Goal: Transaction & Acquisition: Purchase product/service

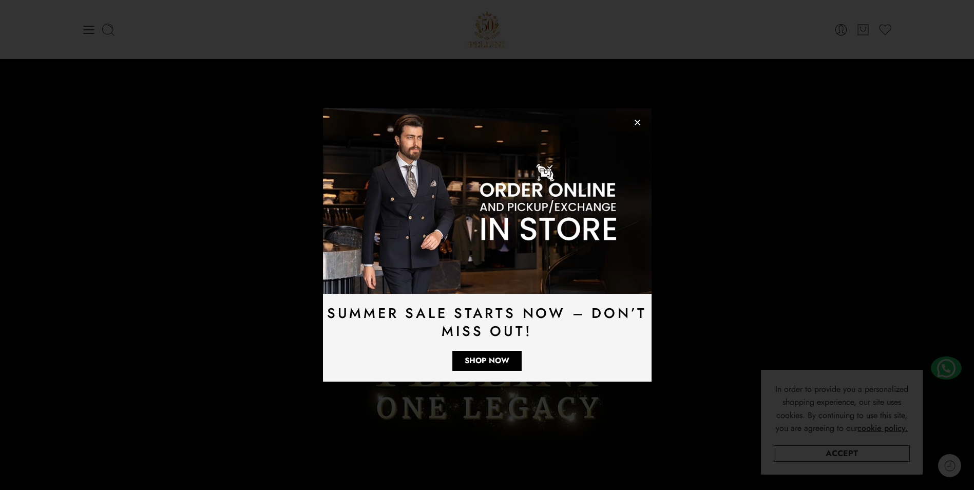
click at [643, 121] on img at bounding box center [487, 200] width 328 height 185
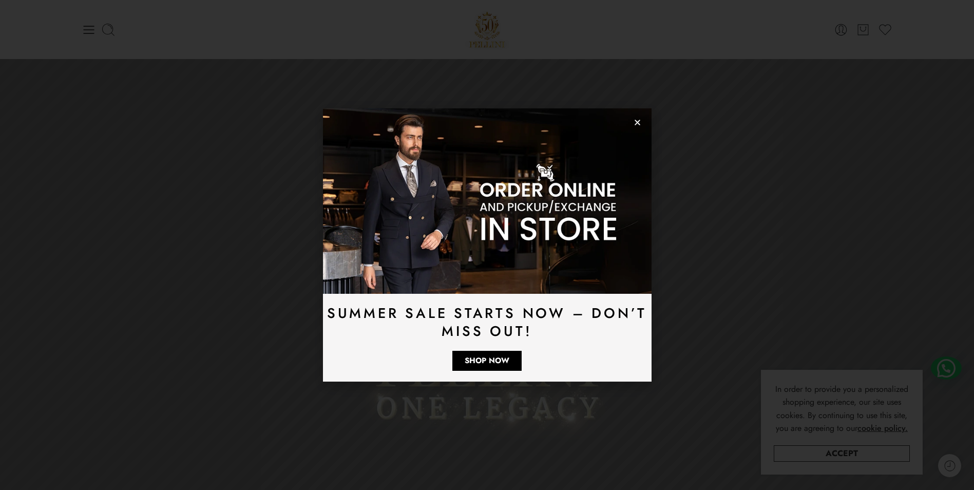
click at [637, 118] on img at bounding box center [487, 200] width 328 height 185
click at [639, 123] on icon "Close" at bounding box center [637, 123] width 8 height 8
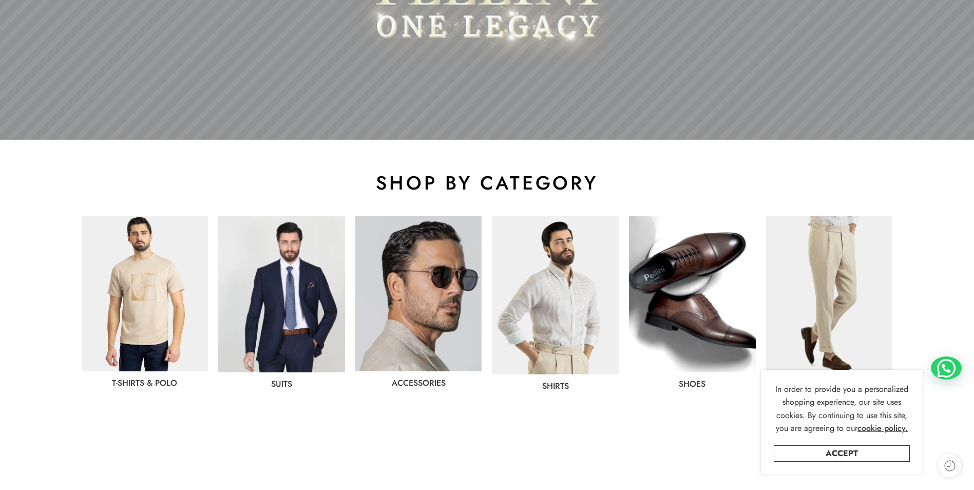
scroll to position [411, 0]
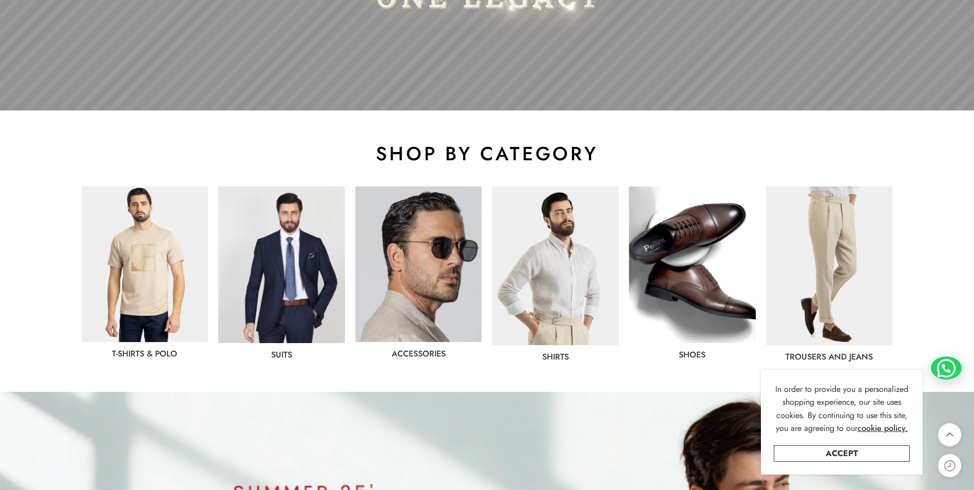
click at [286, 258] on img at bounding box center [281, 264] width 127 height 157
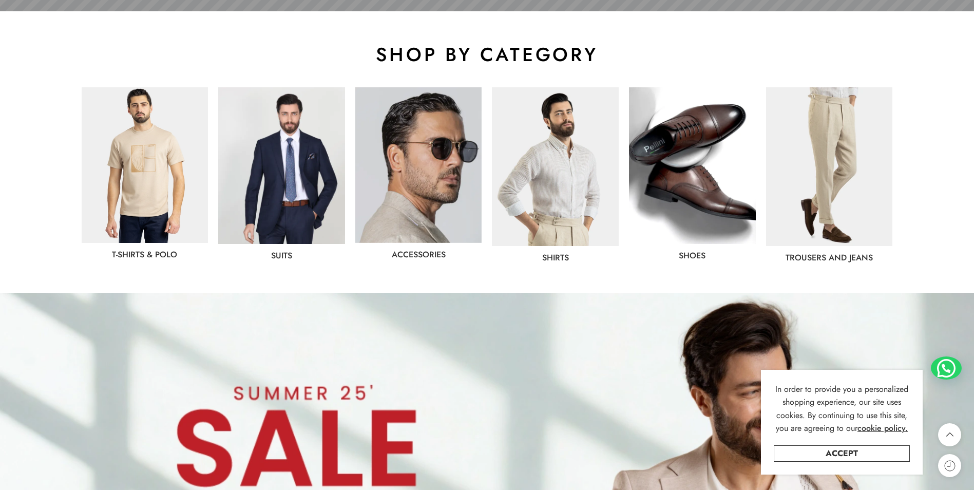
scroll to position [513, 0]
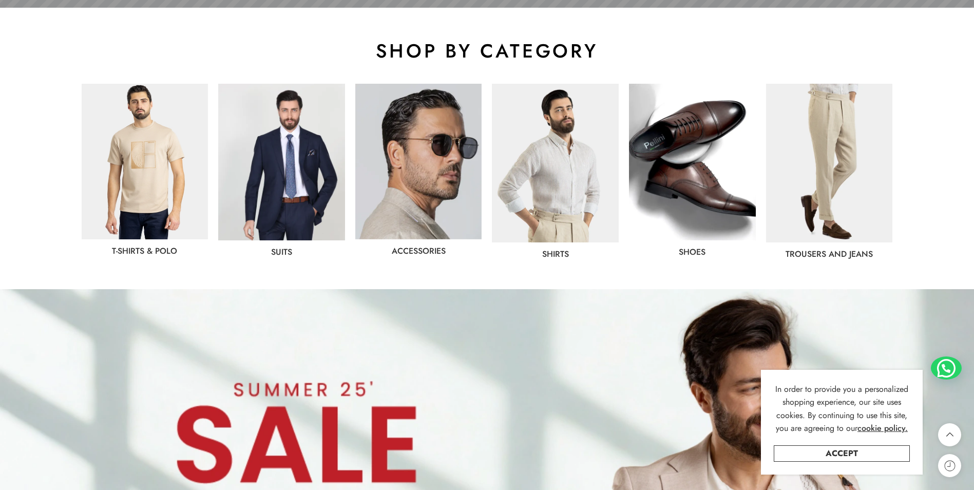
click at [559, 254] on link "Shirts" at bounding box center [555, 254] width 27 height 12
click at [549, 208] on img at bounding box center [555, 163] width 127 height 159
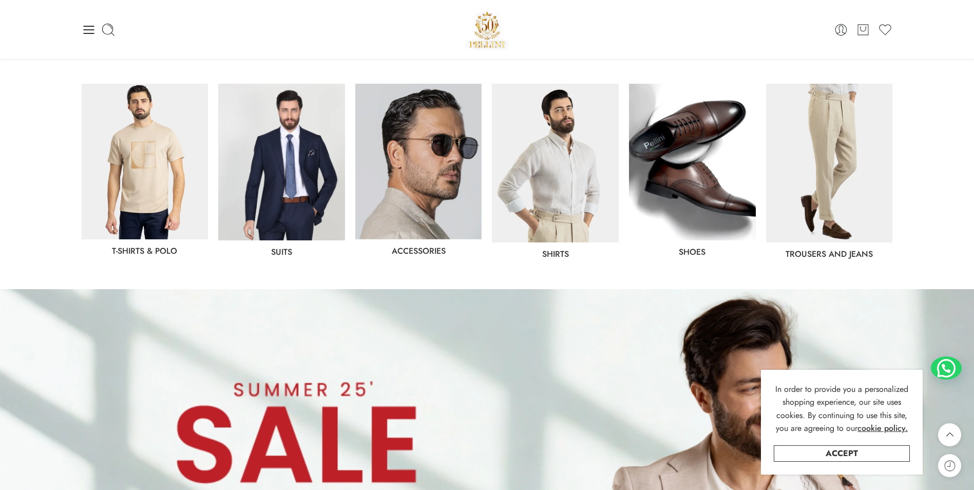
click at [558, 252] on link "Shirts" at bounding box center [555, 254] width 27 height 12
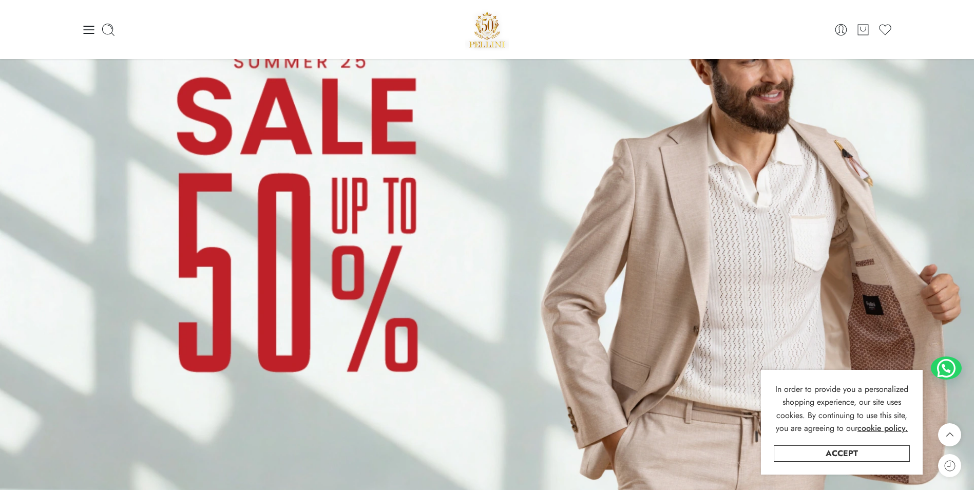
scroll to position [718, 0]
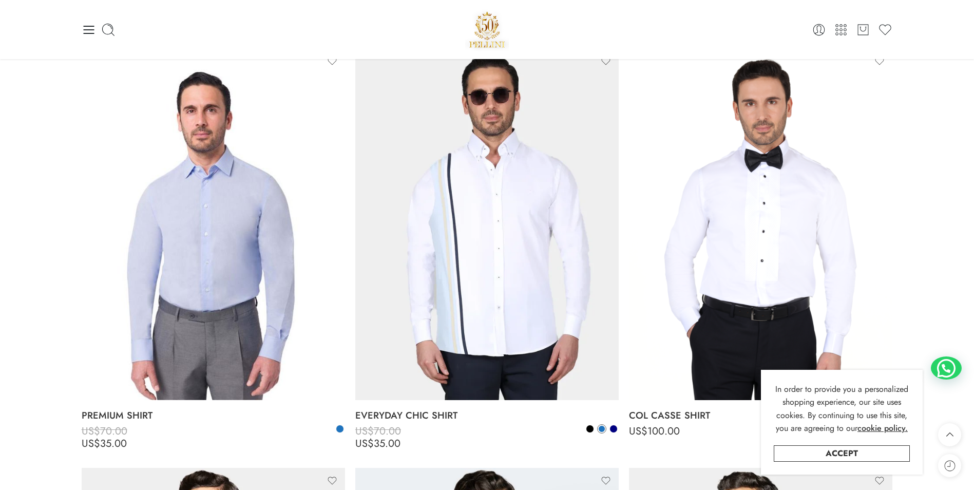
scroll to position [2155, 0]
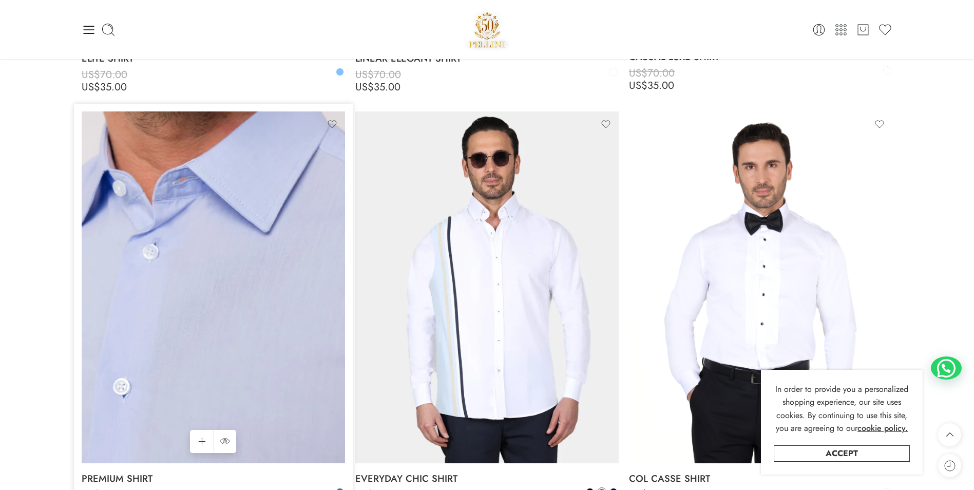
click at [181, 299] on img at bounding box center [213, 286] width 263 height 351
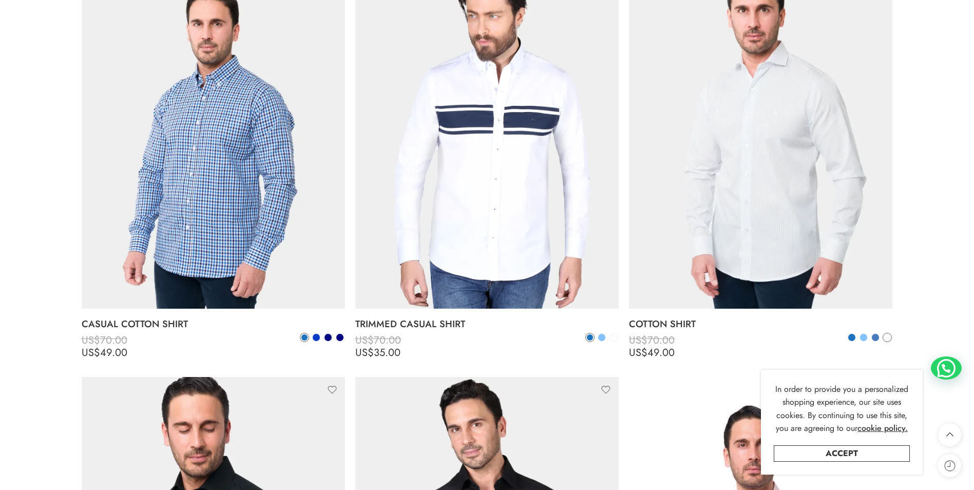
scroll to position [1078, 0]
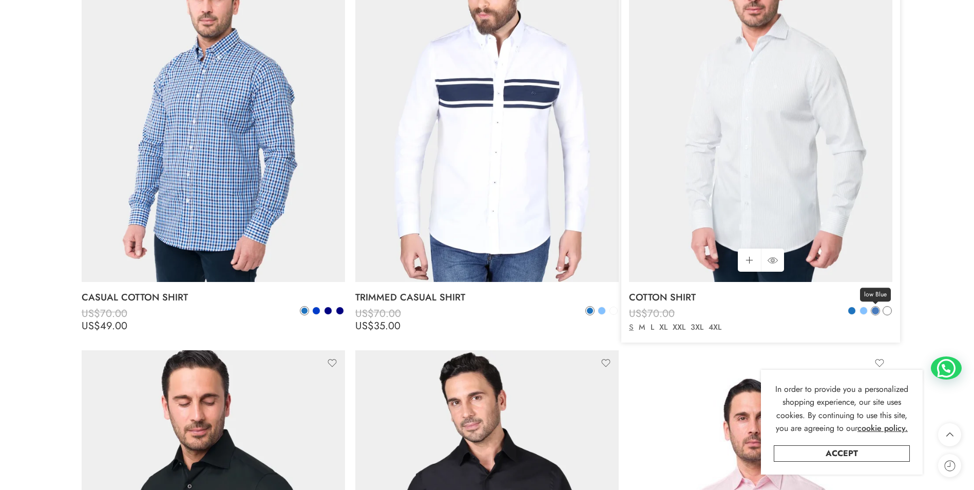
click at [874, 311] on span at bounding box center [874, 310] width 7 height 7
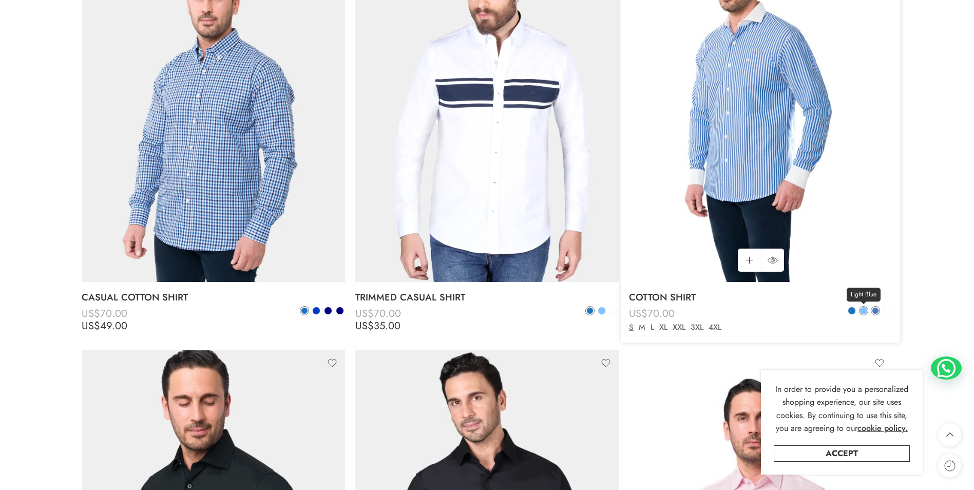
click at [861, 310] on span at bounding box center [863, 310] width 7 height 7
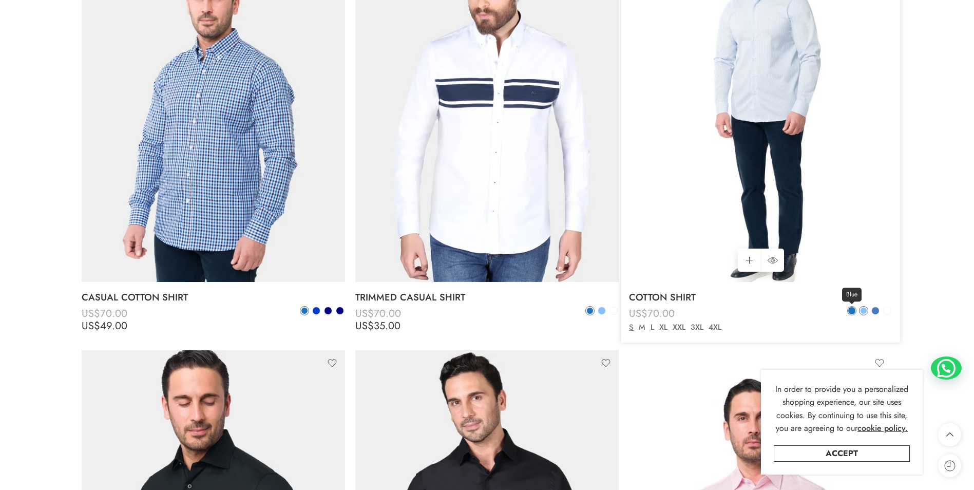
click at [854, 314] on link "Blue" at bounding box center [851, 310] width 9 height 9
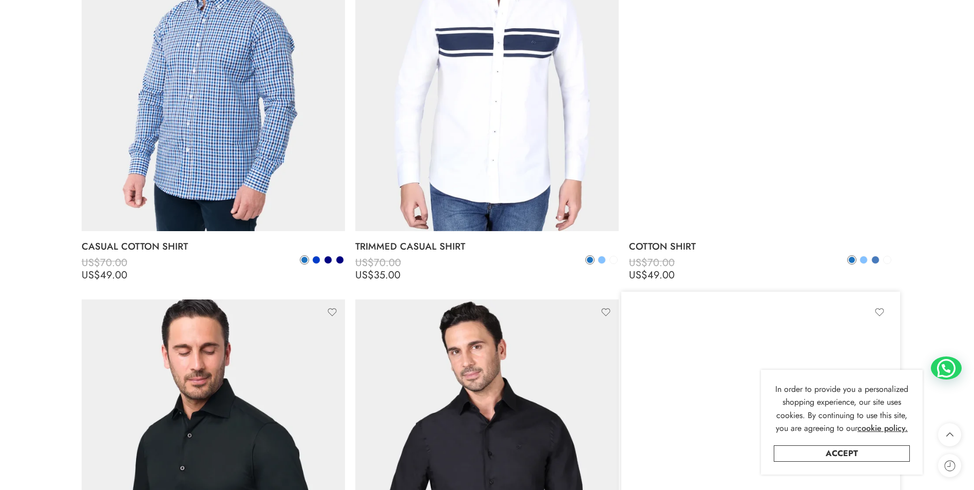
scroll to position [1129, 0]
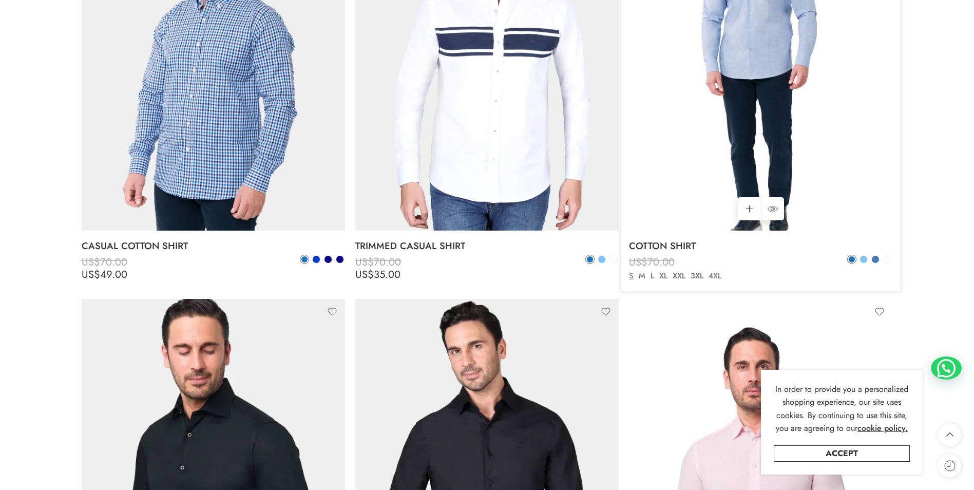
click at [866, 265] on div "Blue Light Blue low Blue" at bounding box center [869, 261] width 45 height 12
click at [866, 260] on span at bounding box center [863, 259] width 7 height 7
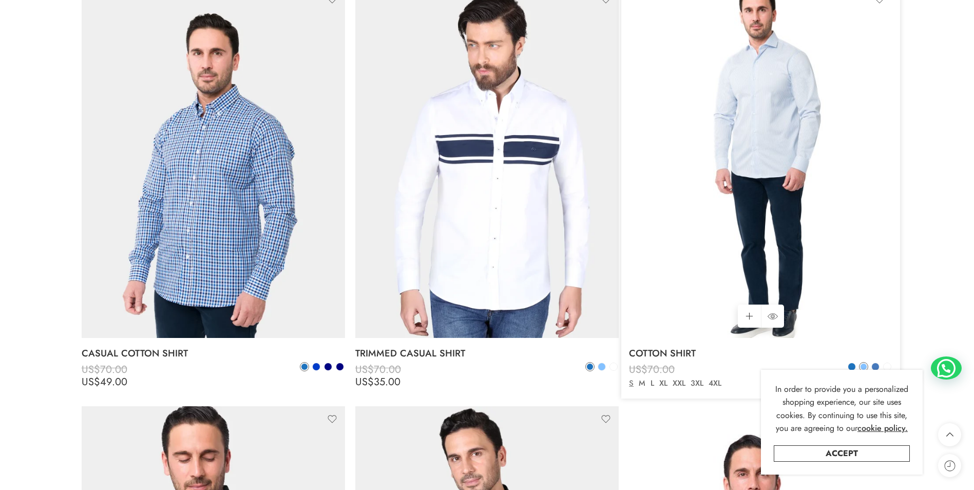
scroll to position [1026, 0]
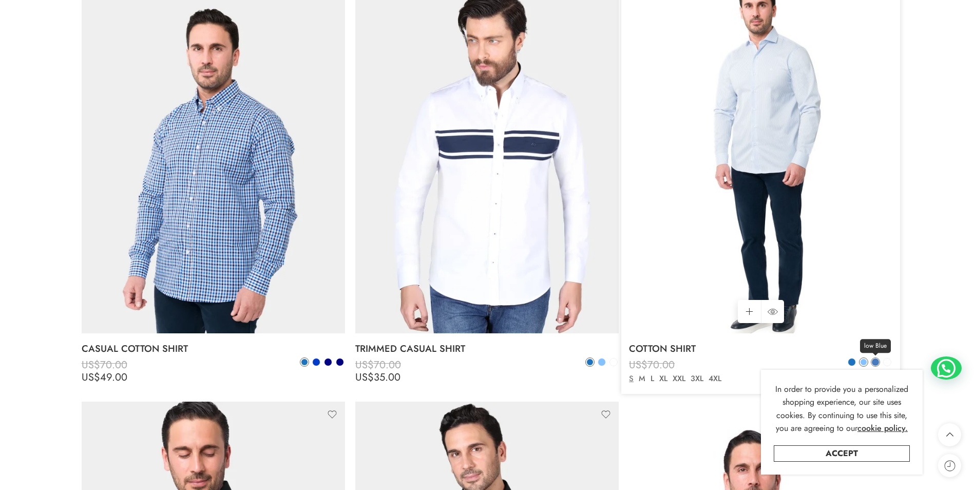
click at [872, 362] on span at bounding box center [874, 361] width 7 height 7
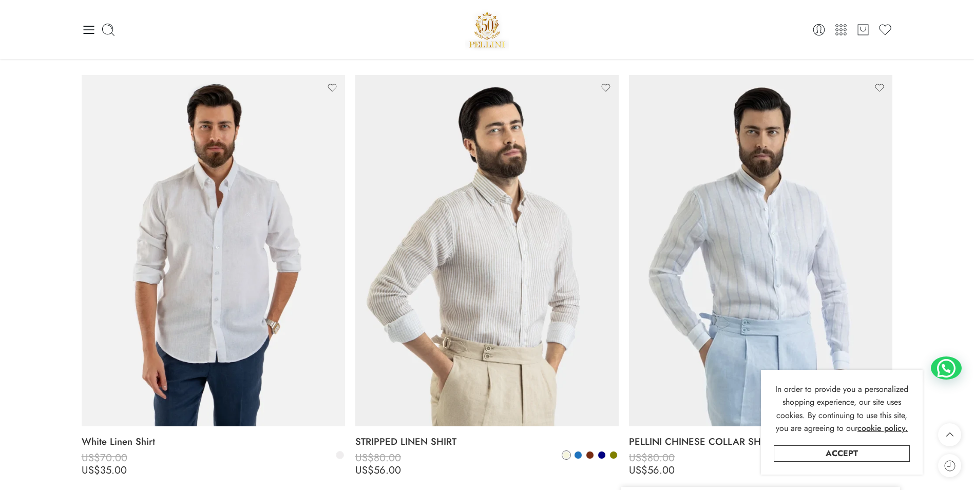
scroll to position [513, 0]
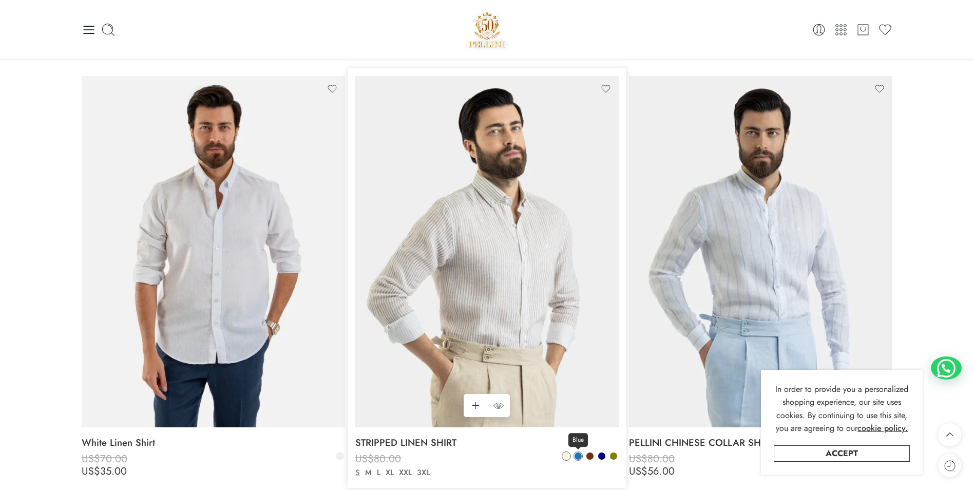
click at [579, 453] on span at bounding box center [577, 455] width 7 height 7
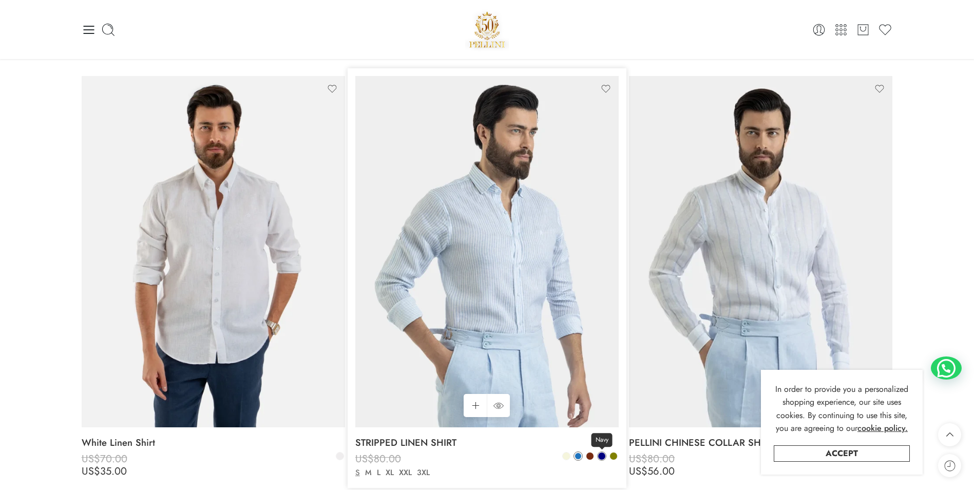
click at [605, 456] on span at bounding box center [601, 455] width 7 height 7
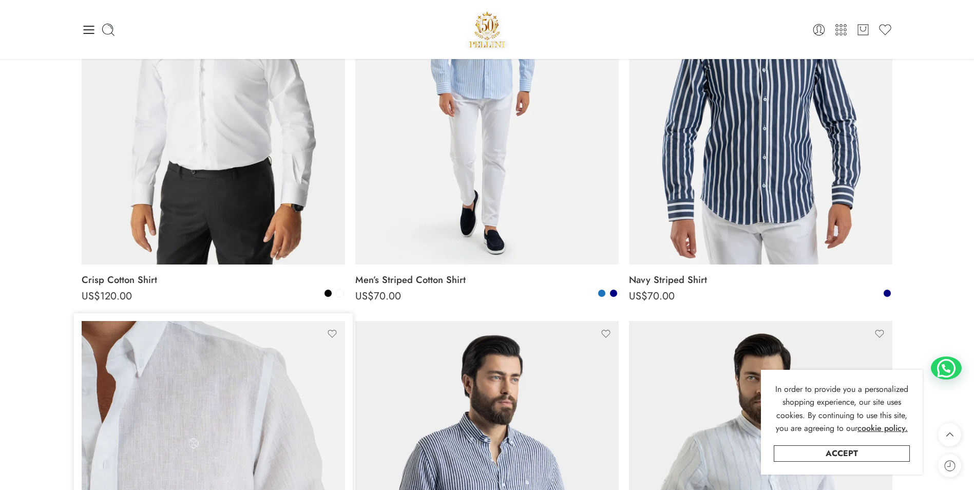
scroll to position [205, 0]
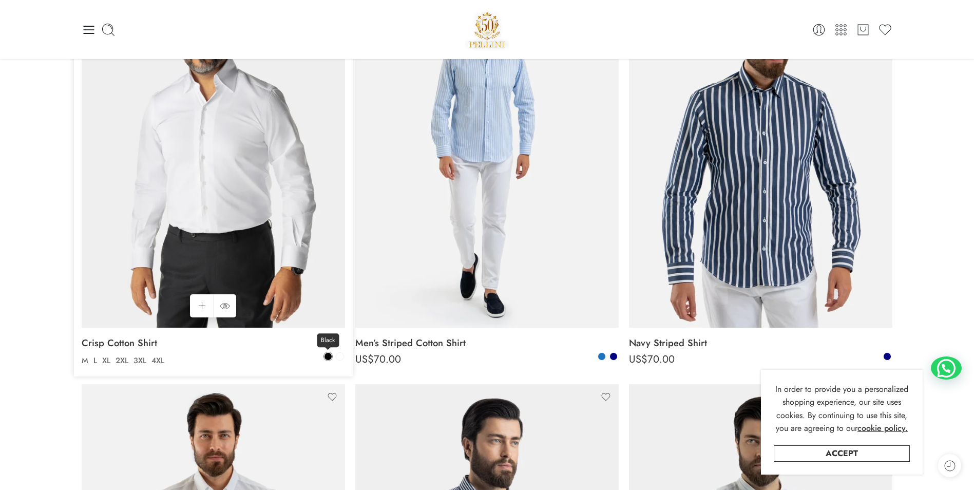
click at [328, 357] on span at bounding box center [327, 356] width 7 height 7
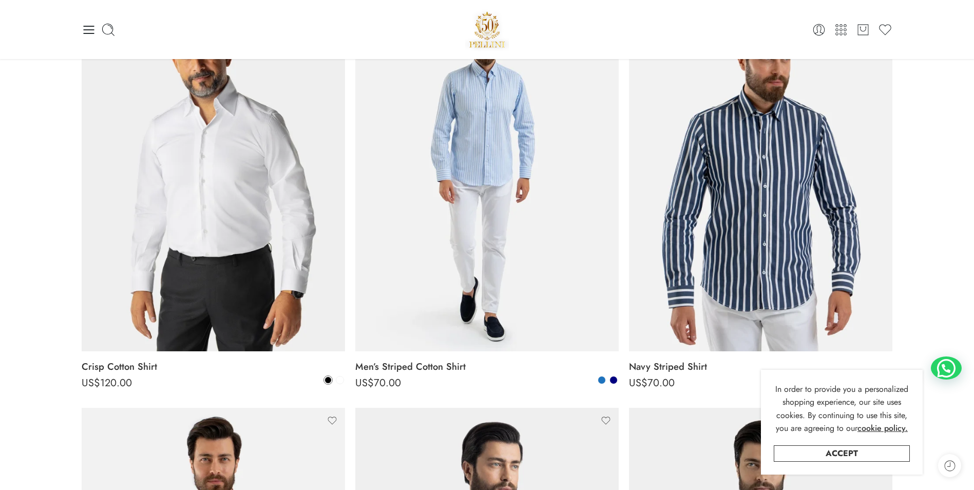
scroll to position [154, 0]
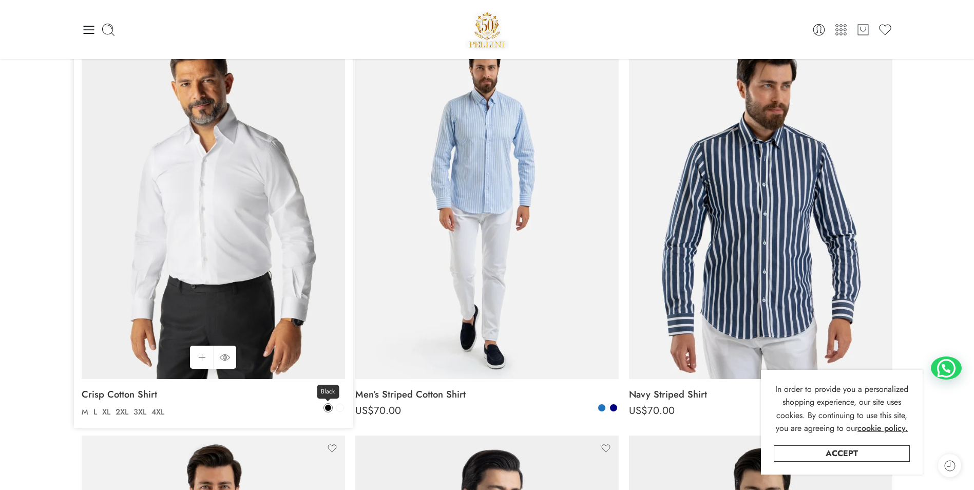
click at [329, 404] on span at bounding box center [328, 407] width 6 height 6
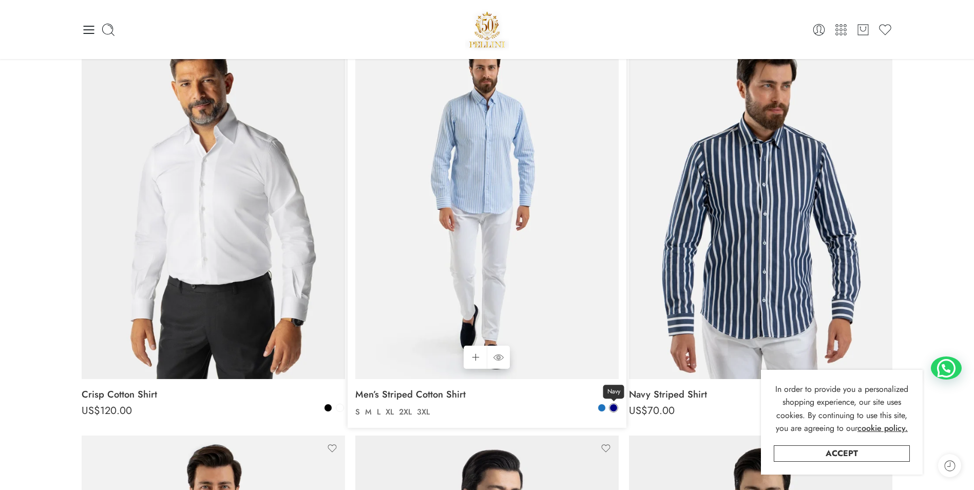
click at [612, 405] on span at bounding box center [613, 407] width 7 height 7
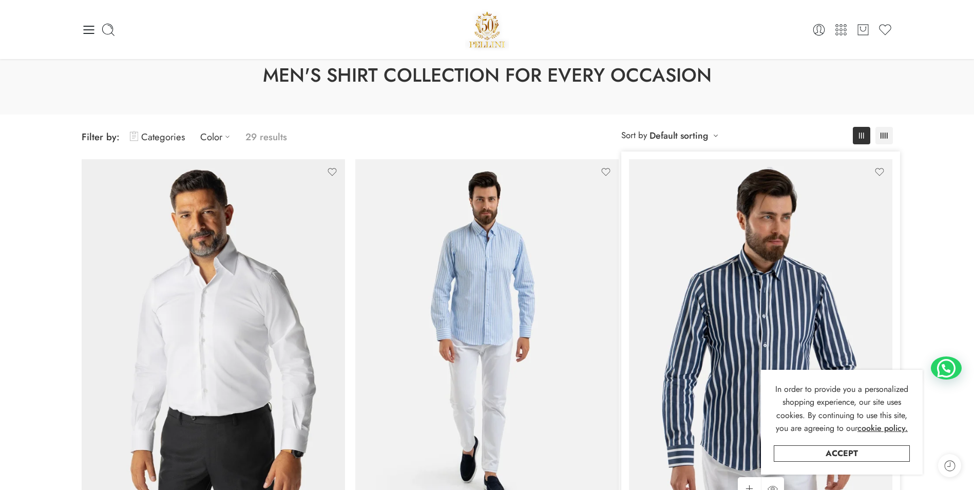
scroll to position [0, 0]
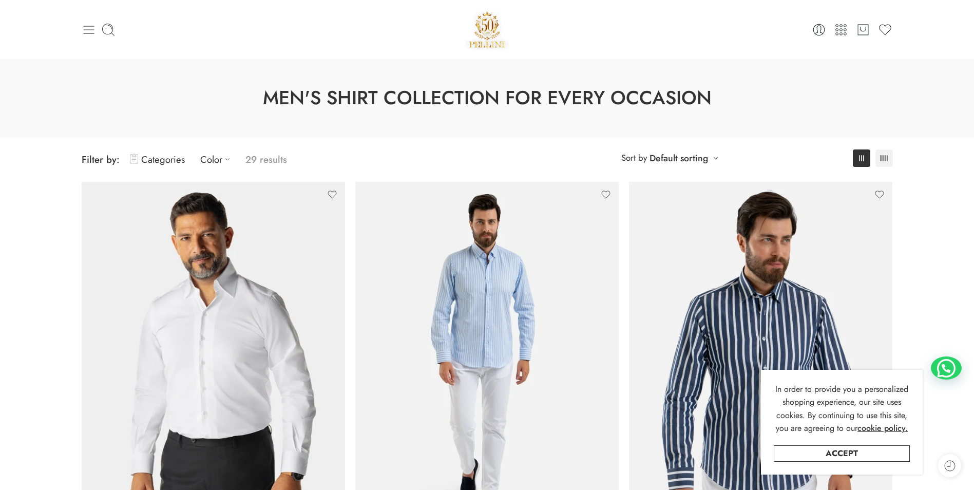
click at [87, 26] on icon at bounding box center [88, 30] width 11 height 8
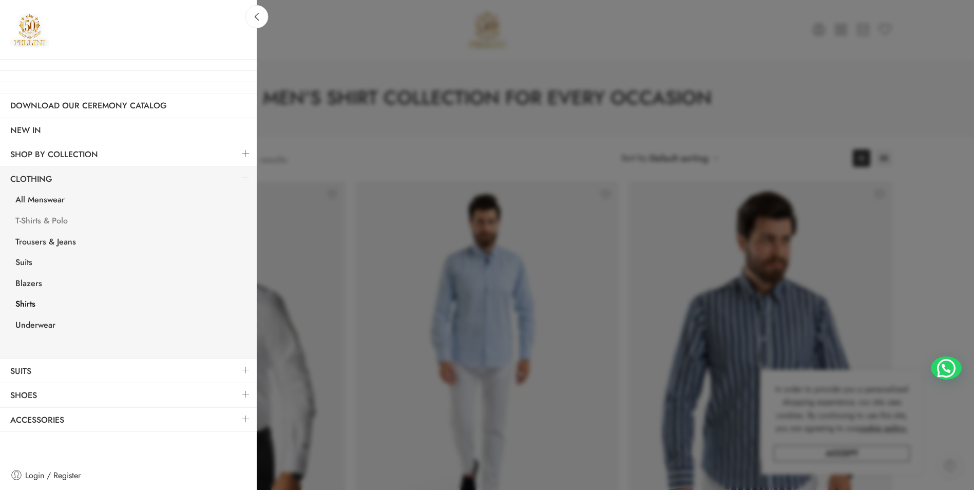
click at [53, 219] on link "T-Shirts & Polo" at bounding box center [130, 221] width 251 height 21
click at [39, 219] on link "T-Shirts & Polo" at bounding box center [130, 221] width 251 height 21
click at [416, 140] on div at bounding box center [487, 245] width 974 height 490
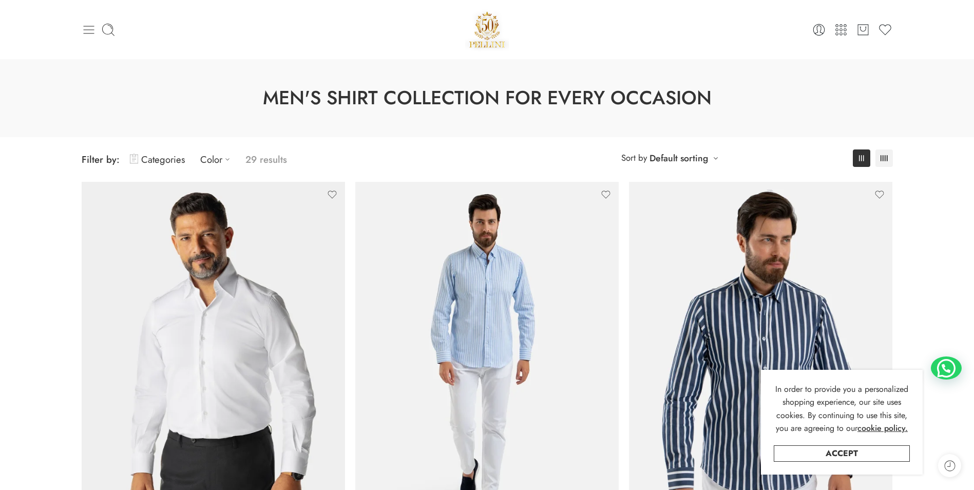
click at [86, 24] on icon at bounding box center [89, 30] width 14 height 14
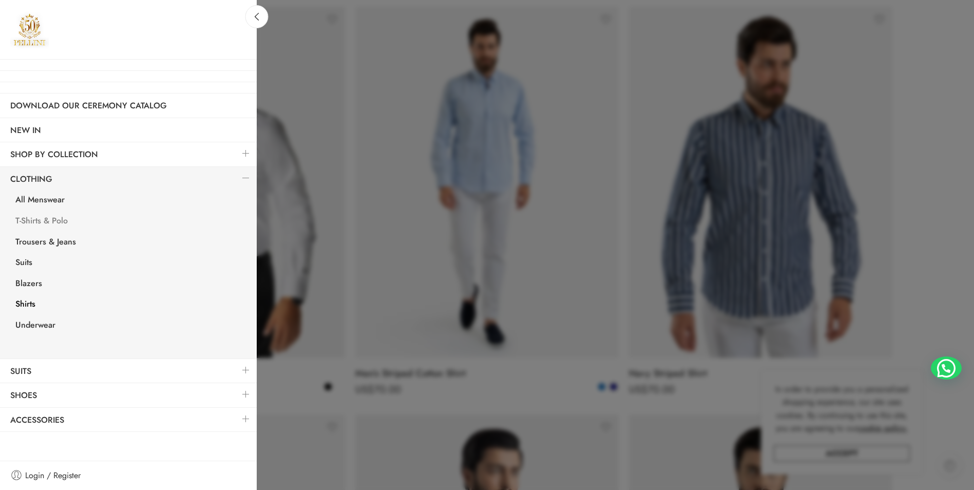
scroll to position [205, 0]
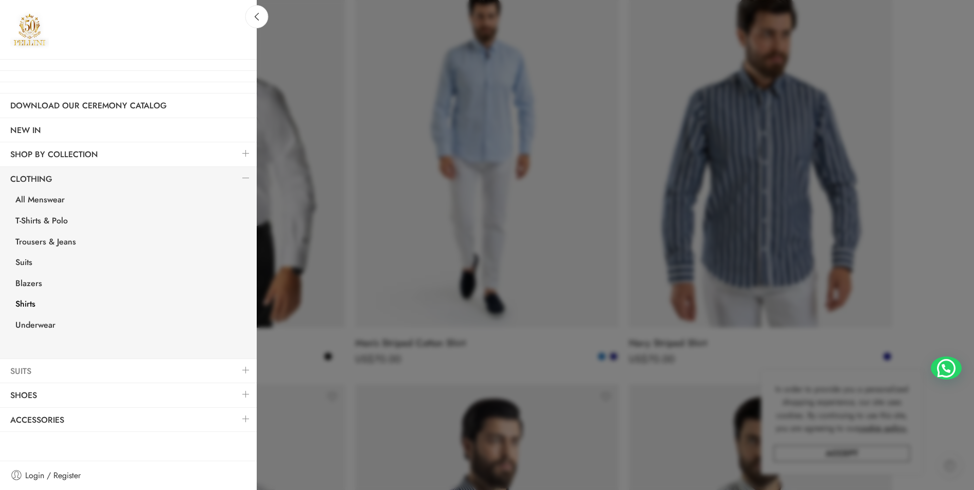
click at [45, 371] on link "Suits" at bounding box center [128, 371] width 257 height 24
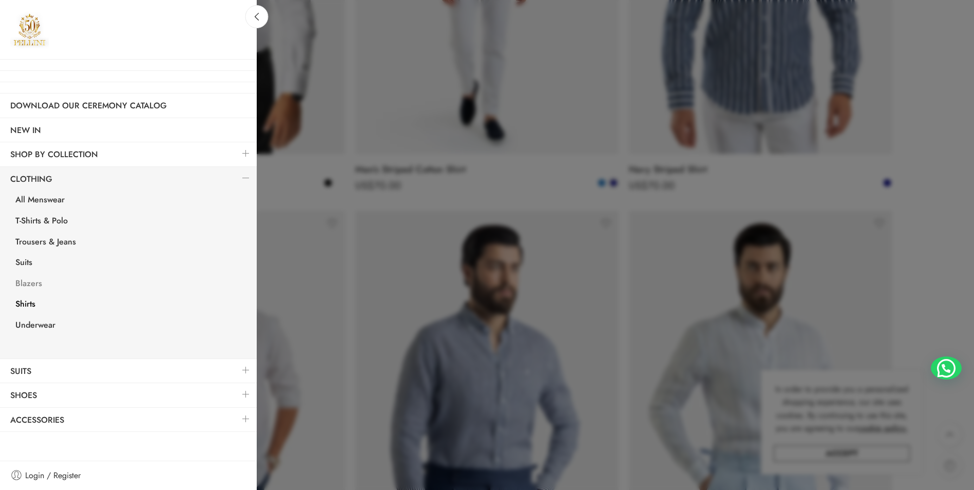
scroll to position [462, 0]
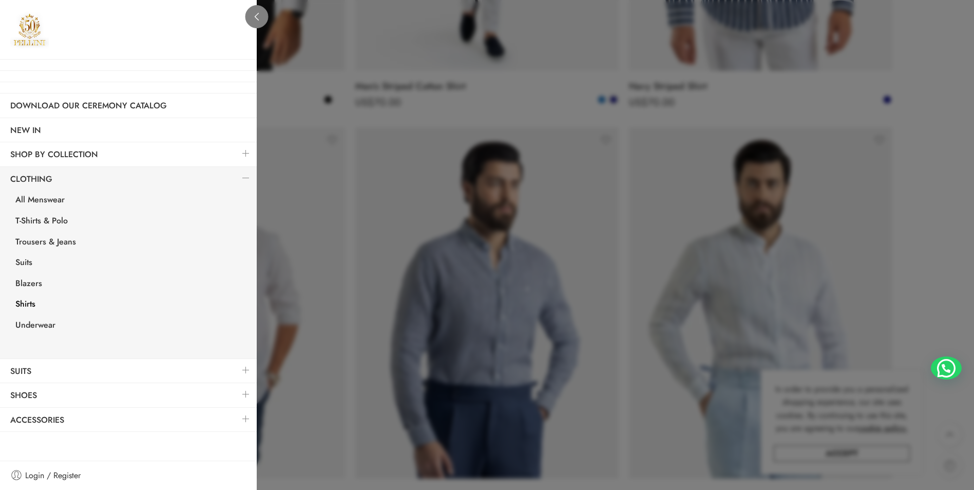
click at [262, 11] on link at bounding box center [256, 16] width 23 height 23
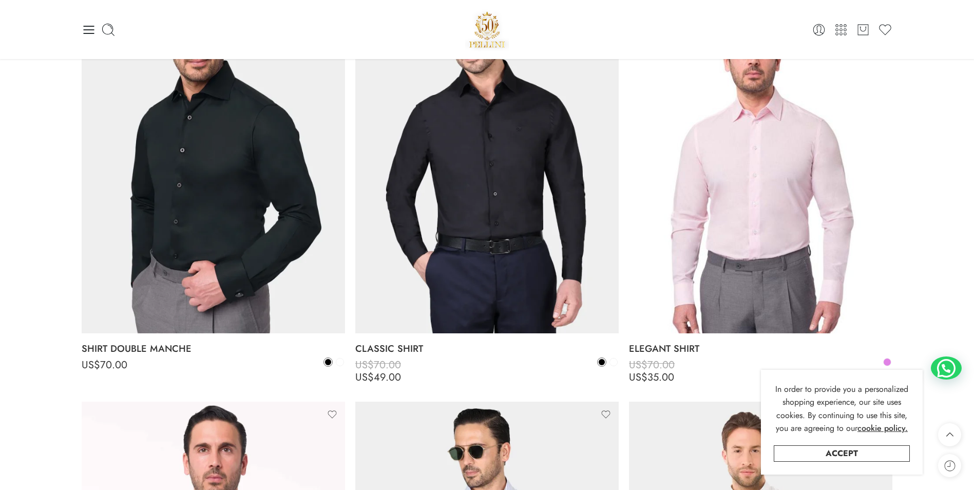
scroll to position [1437, 0]
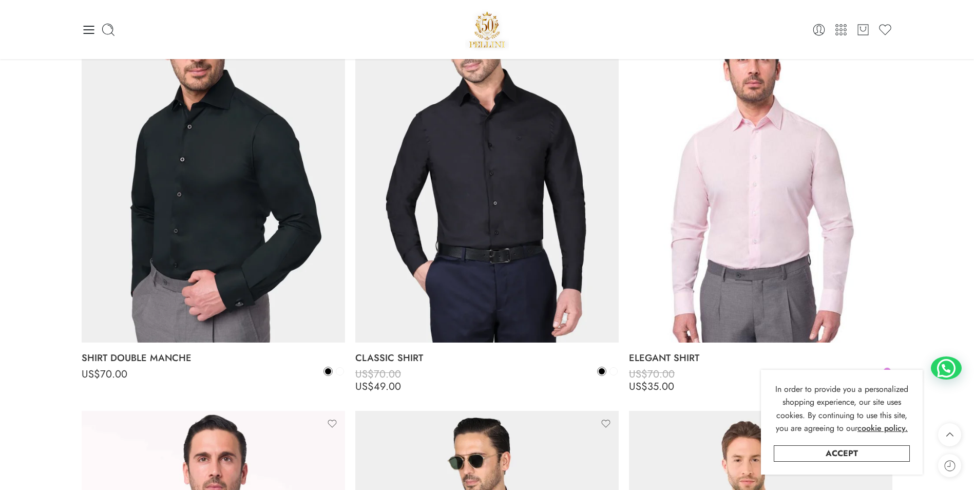
click at [80, 31] on div "0 Cart 0 Wishlist Search here" at bounding box center [486, 29] width 821 height 59
click at [87, 27] on icon at bounding box center [89, 30] width 14 height 14
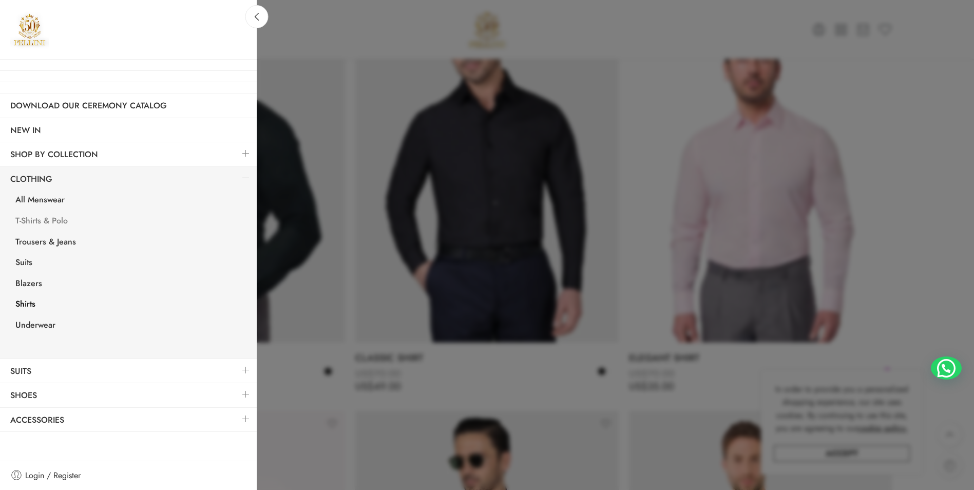
click at [52, 218] on link "T-Shirts & Polo" at bounding box center [130, 221] width 251 height 21
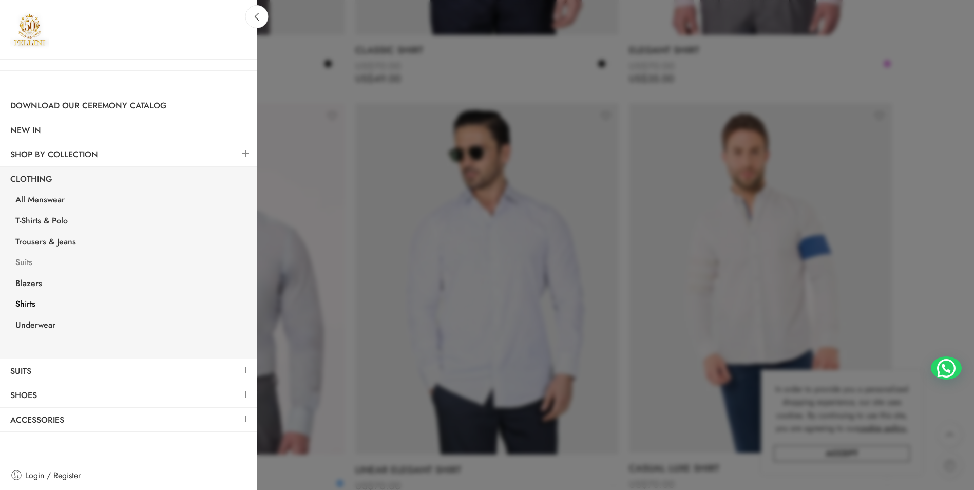
scroll to position [1745, 0]
click at [46, 370] on link "Suits" at bounding box center [128, 371] width 257 height 24
click at [36, 401] on link "Shoes" at bounding box center [128, 395] width 257 height 24
click at [40, 424] on link "Accessories" at bounding box center [128, 420] width 257 height 24
click at [45, 225] on link "T-Shirts & Polo" at bounding box center [130, 221] width 251 height 21
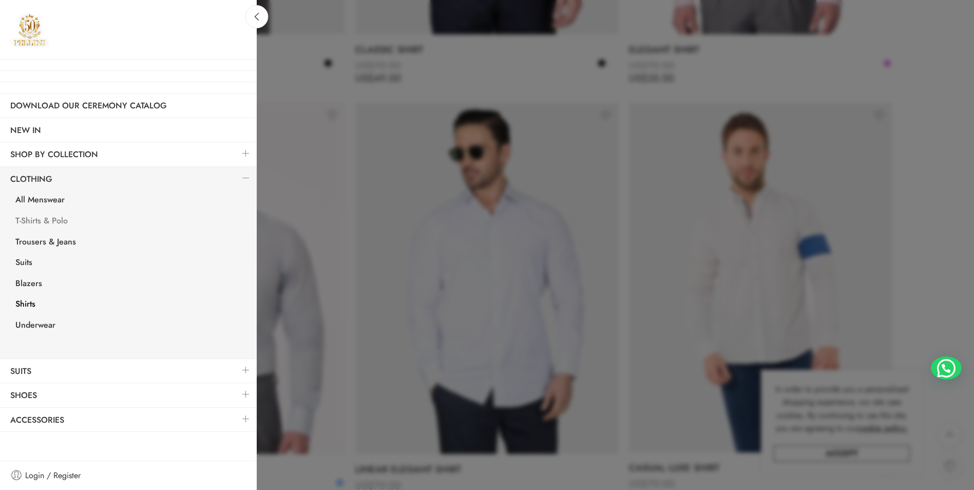
click at [45, 225] on link "T-Shirts & Polo" at bounding box center [130, 221] width 251 height 21
click at [261, 24] on link at bounding box center [256, 16] width 23 height 23
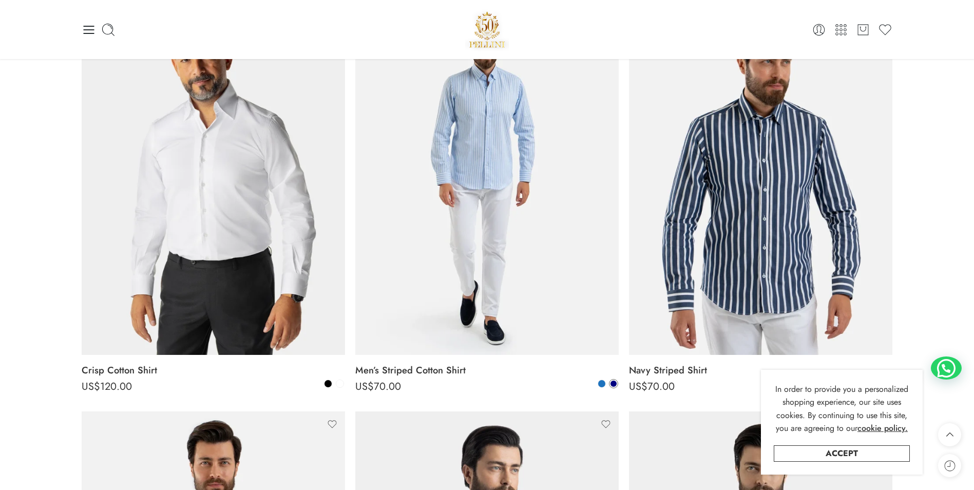
scroll to position [0, 0]
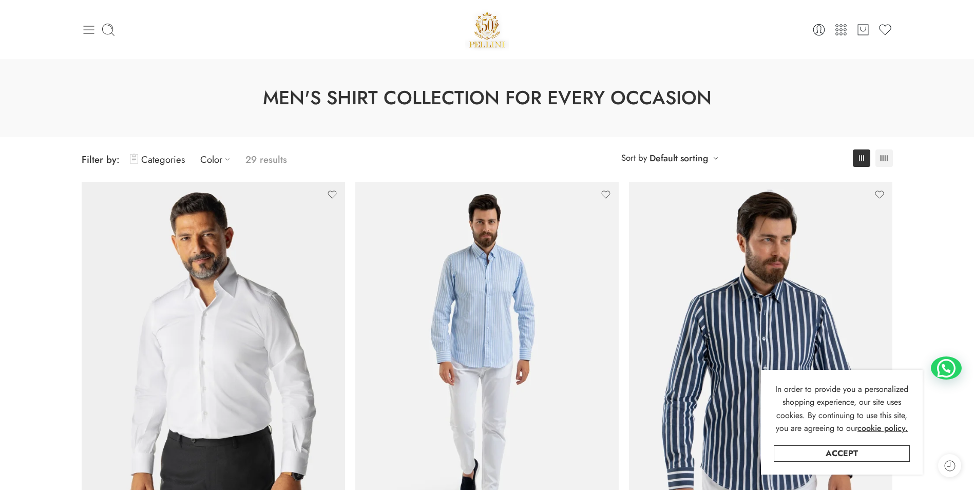
click at [92, 36] on icon at bounding box center [89, 30] width 14 height 14
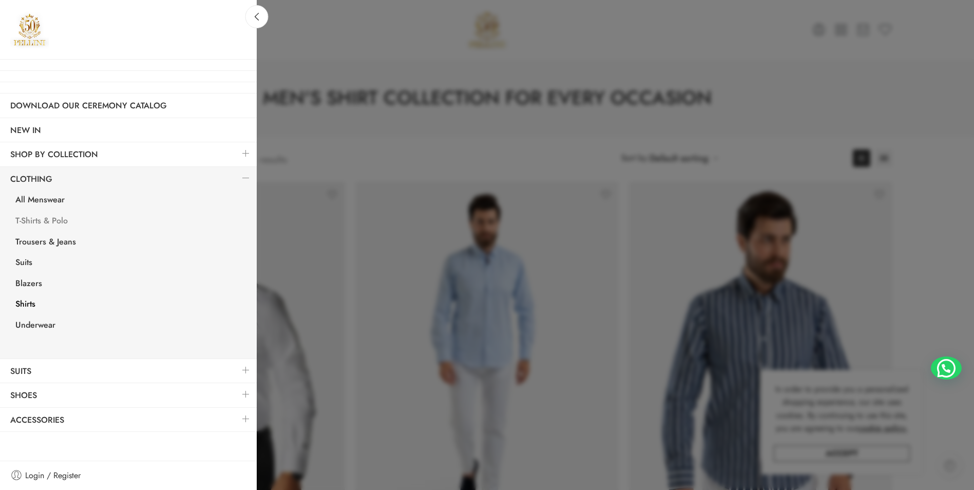
click at [55, 221] on link "T-Shirts & Polo" at bounding box center [130, 221] width 251 height 21
click at [48, 218] on link "T-Shirts & Polo" at bounding box center [130, 221] width 251 height 21
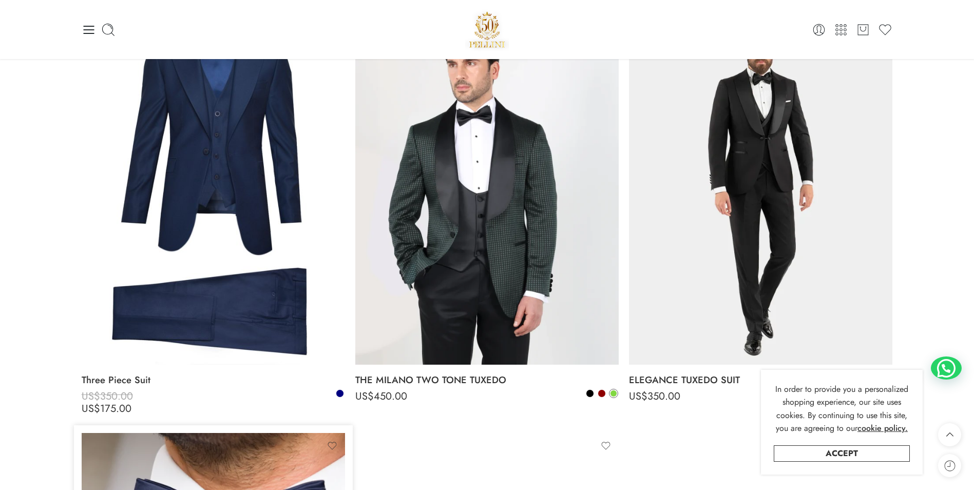
scroll to position [2617, 0]
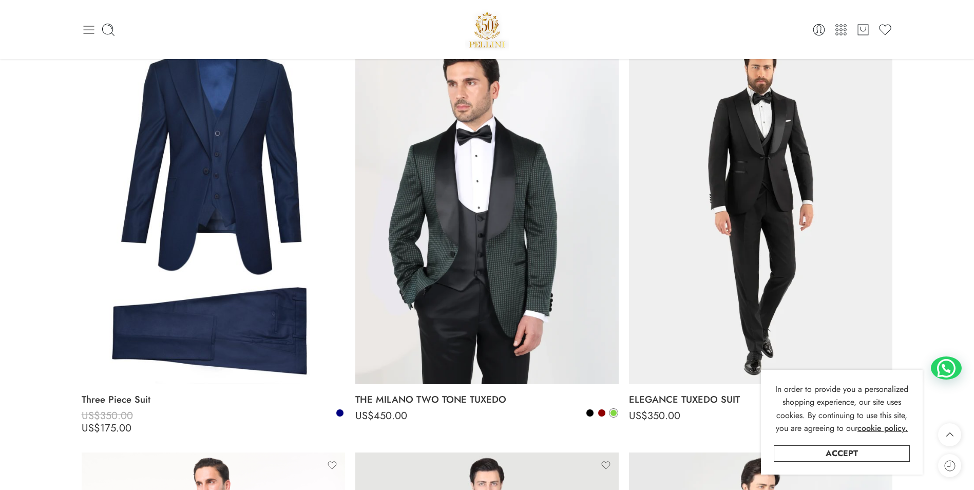
click at [86, 28] on icon at bounding box center [89, 30] width 14 height 14
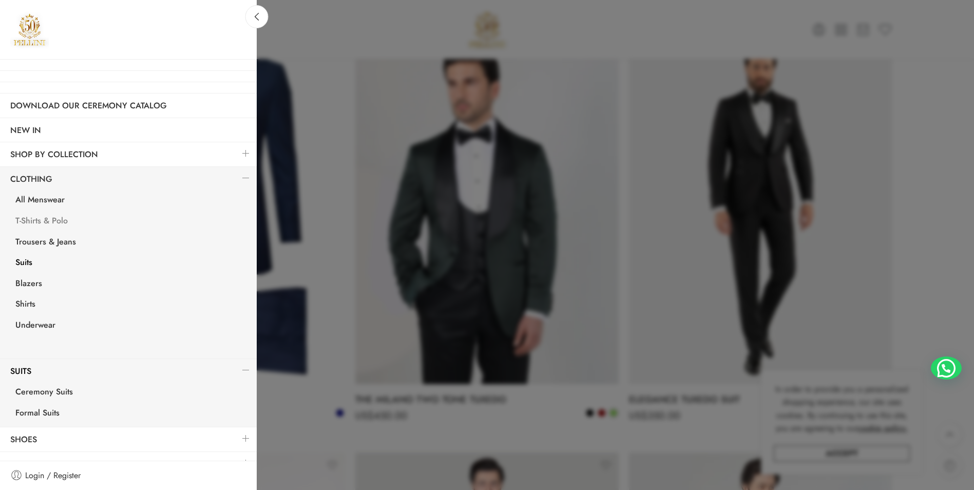
click at [57, 224] on link "T-Shirts & Polo" at bounding box center [130, 221] width 251 height 21
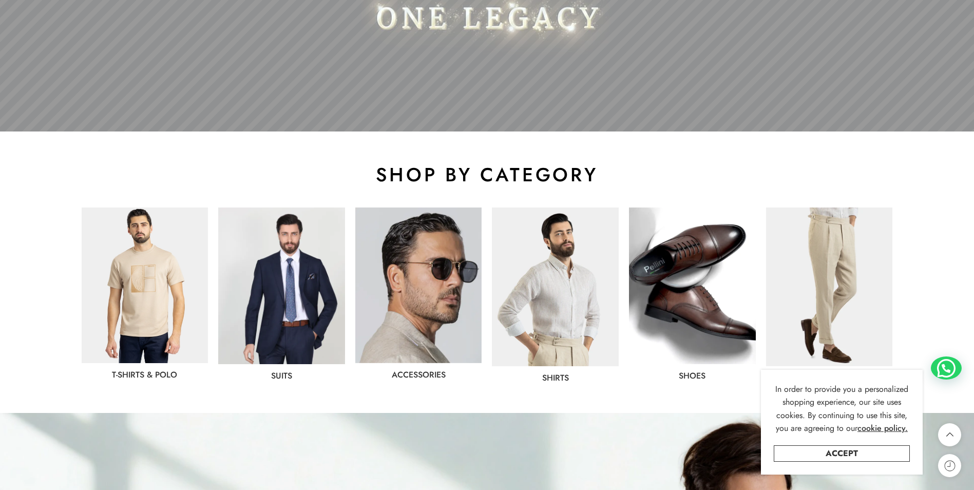
scroll to position [411, 0]
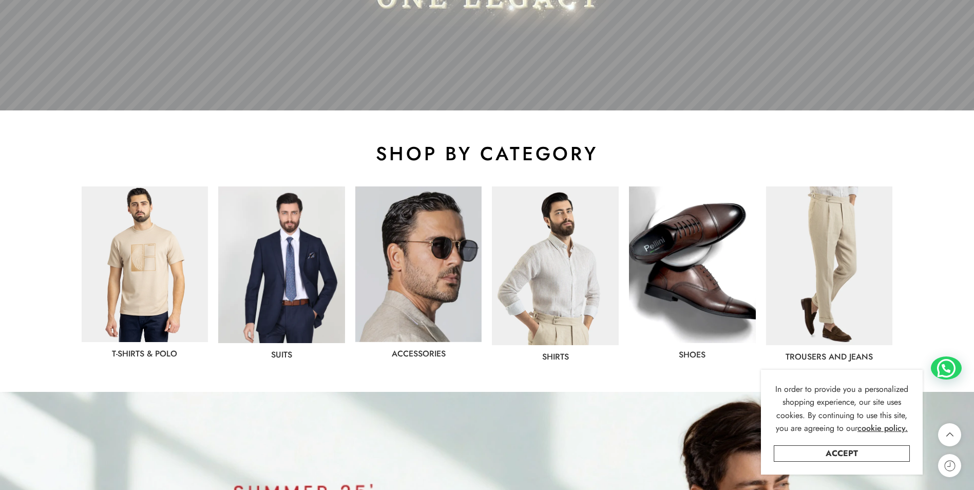
click at [140, 346] on div "T-Shirts & Polo" at bounding box center [145, 271] width 127 height 171
click at [139, 358] on link "T-Shirts & Polo" at bounding box center [144, 353] width 65 height 12
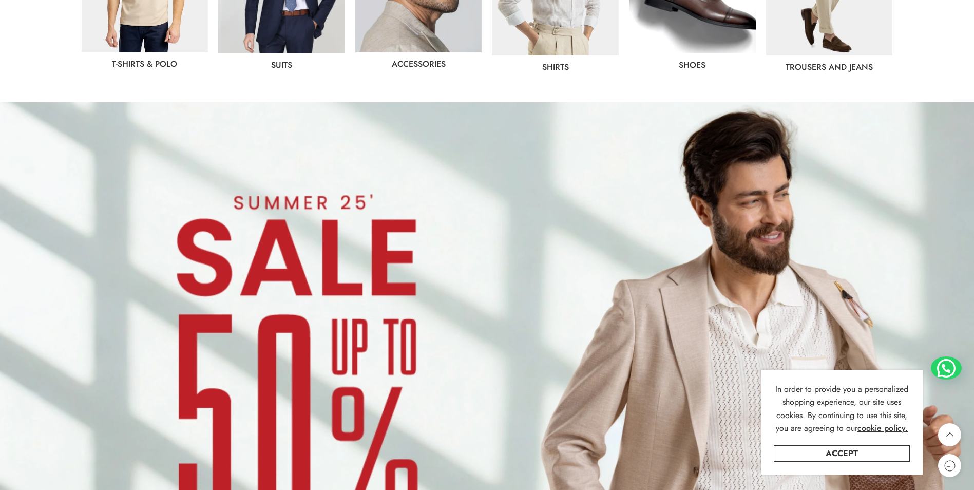
scroll to position [718, 0]
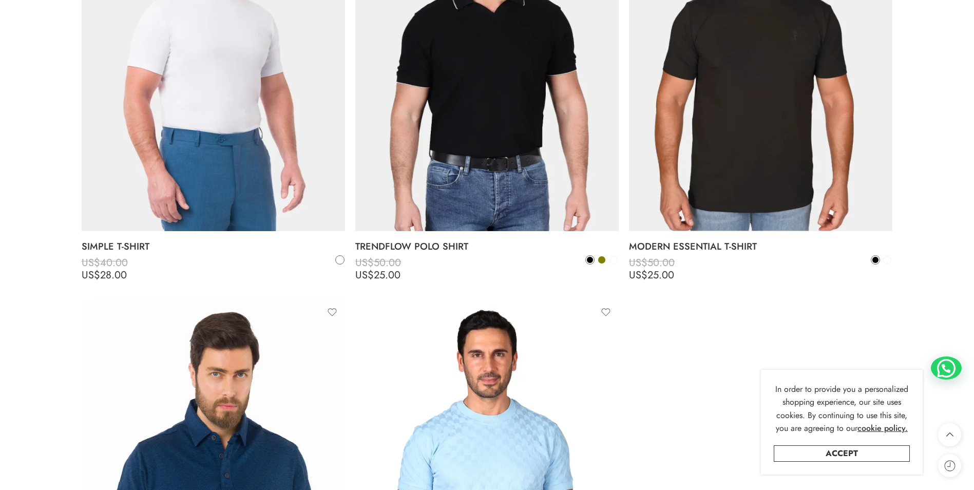
scroll to position [4106, 0]
